Goal: Information Seeking & Learning: Learn about a topic

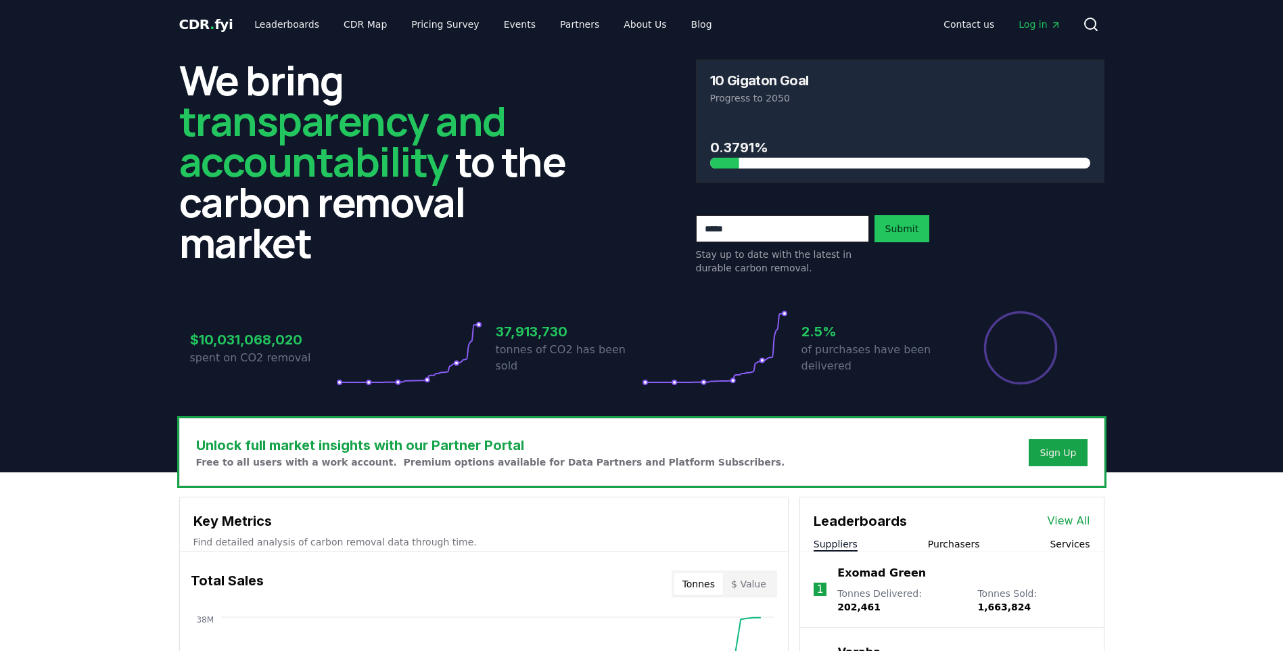
click at [226, 341] on h3 "$10,031,068,020" at bounding box center [263, 339] width 146 height 20
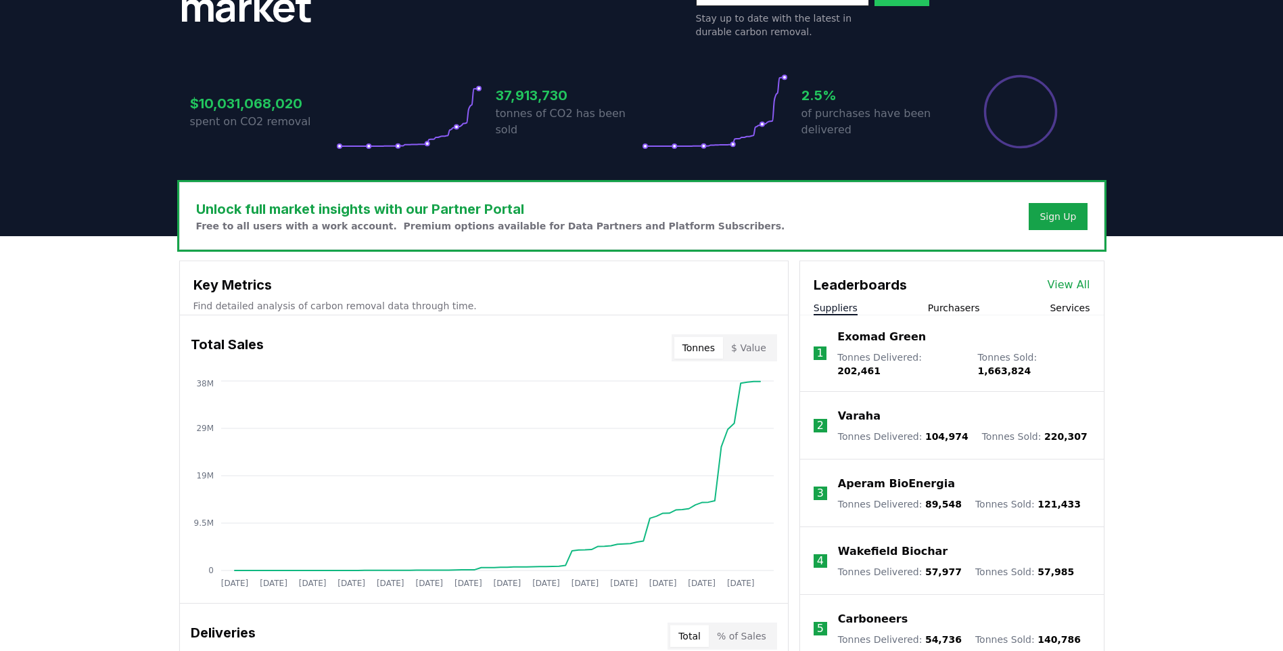
scroll to position [338, 0]
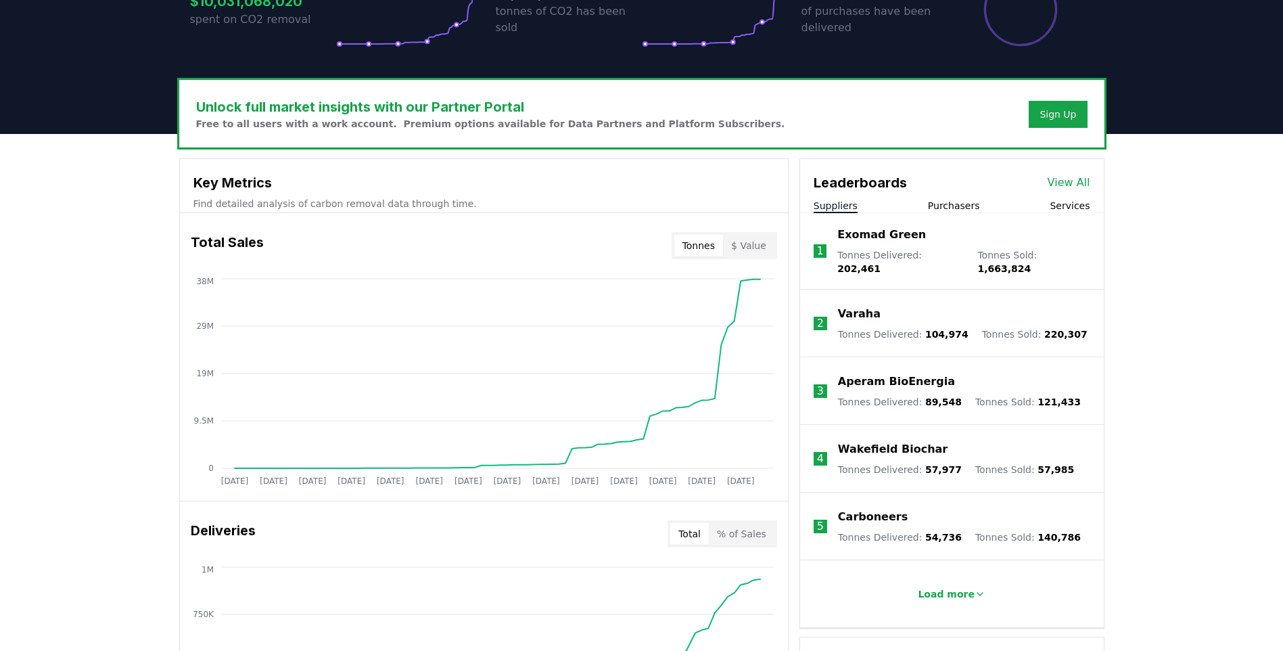
click at [204, 181] on h3 "Key Metrics" at bounding box center [483, 182] width 581 height 20
click at [211, 182] on h3 "Key Metrics" at bounding box center [483, 182] width 581 height 20
click at [200, 183] on h3 "Key Metrics" at bounding box center [483, 182] width 581 height 20
click at [204, 182] on h3 "Key Metrics" at bounding box center [483, 182] width 581 height 20
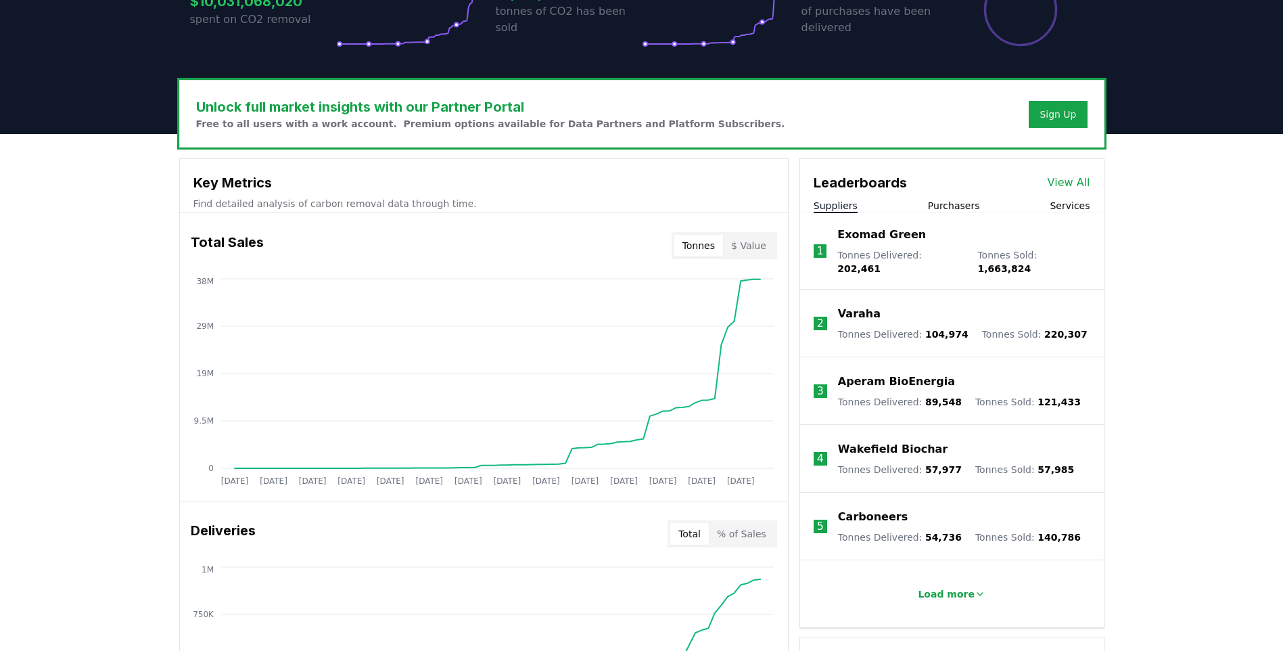
click at [204, 182] on h3 "Key Metrics" at bounding box center [483, 182] width 581 height 20
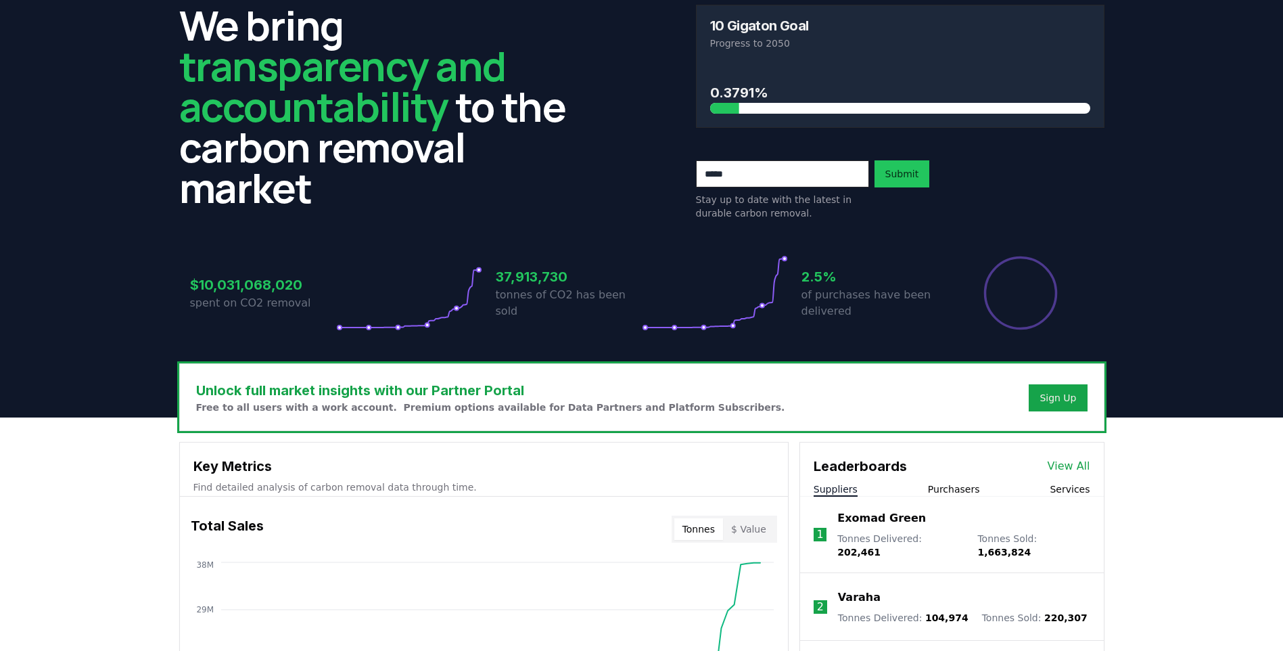
scroll to position [0, 0]
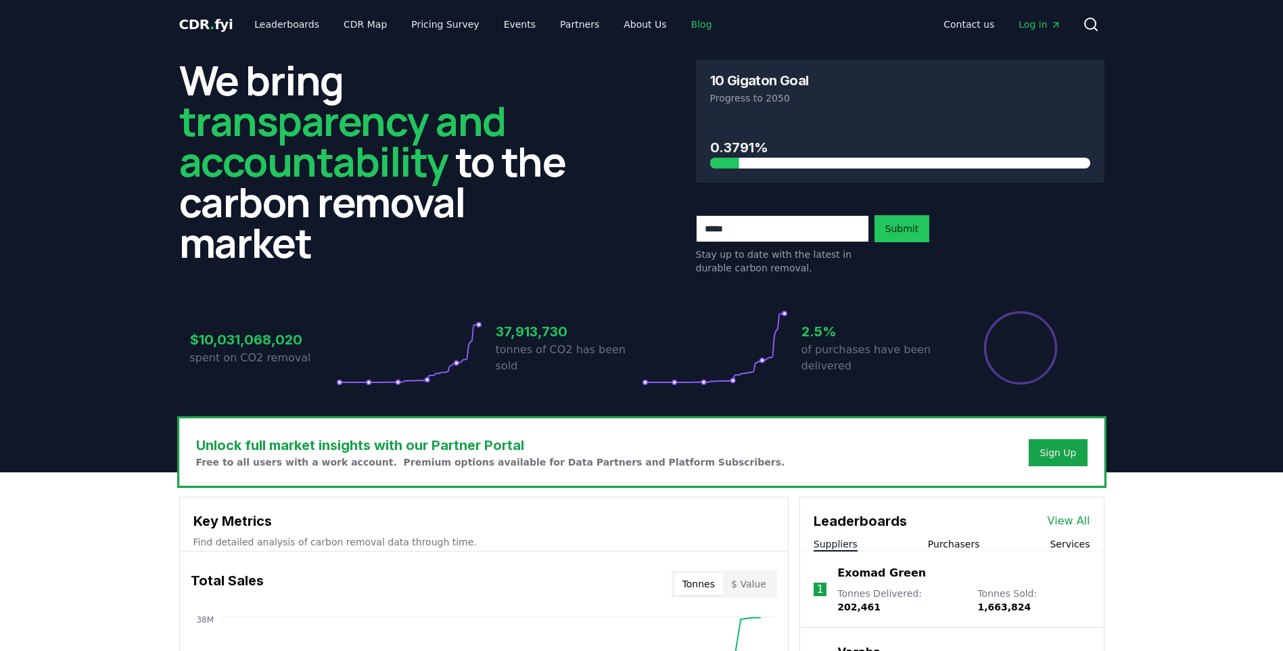
click at [681, 24] on link "Blog" at bounding box center [702, 24] width 43 height 24
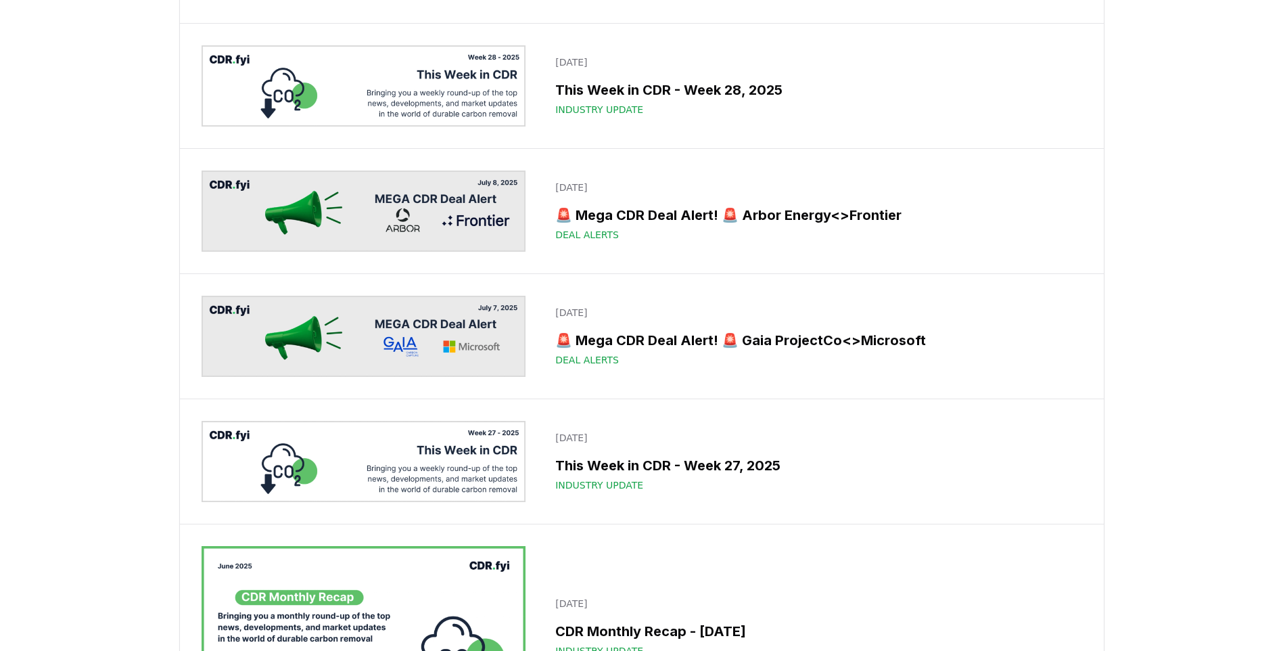
scroll to position [3044, 0]
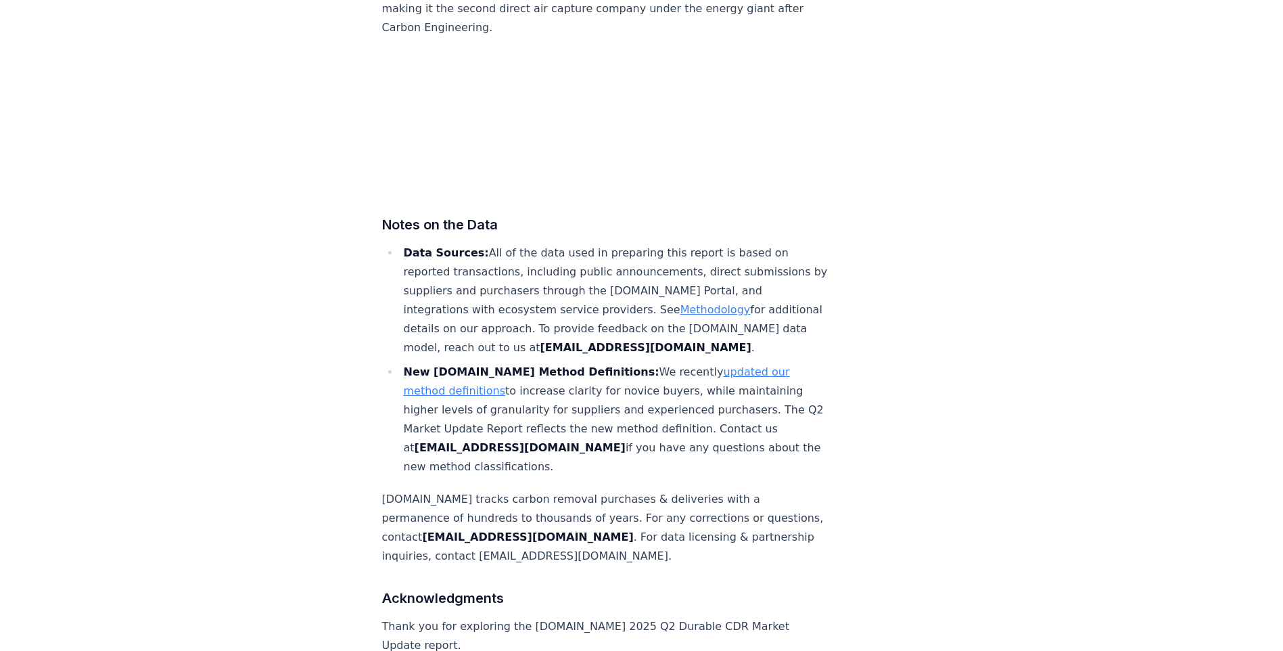
scroll to position [8472, 0]
